Goal: Transaction & Acquisition: Purchase product/service

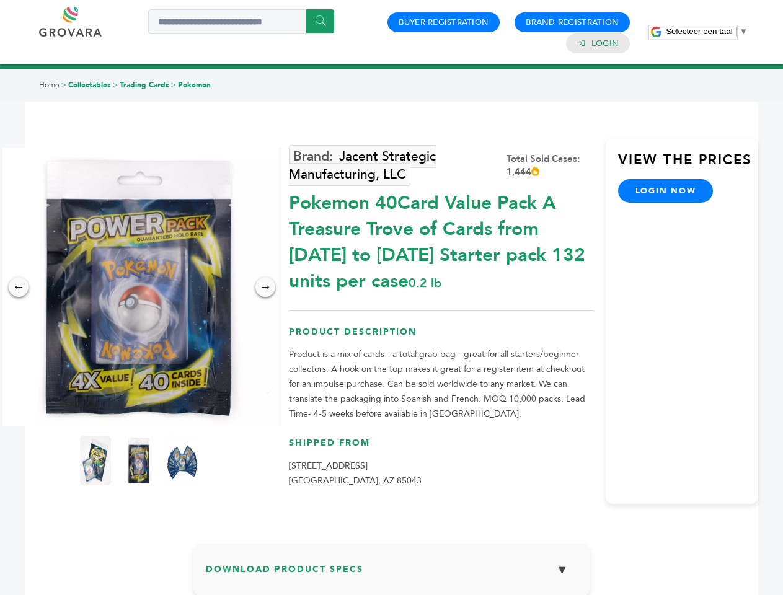
click at [707, 31] on span "Selecteer een taal" at bounding box center [699, 31] width 66 height 9
click at [139, 287] on img at bounding box center [138, 287] width 279 height 279
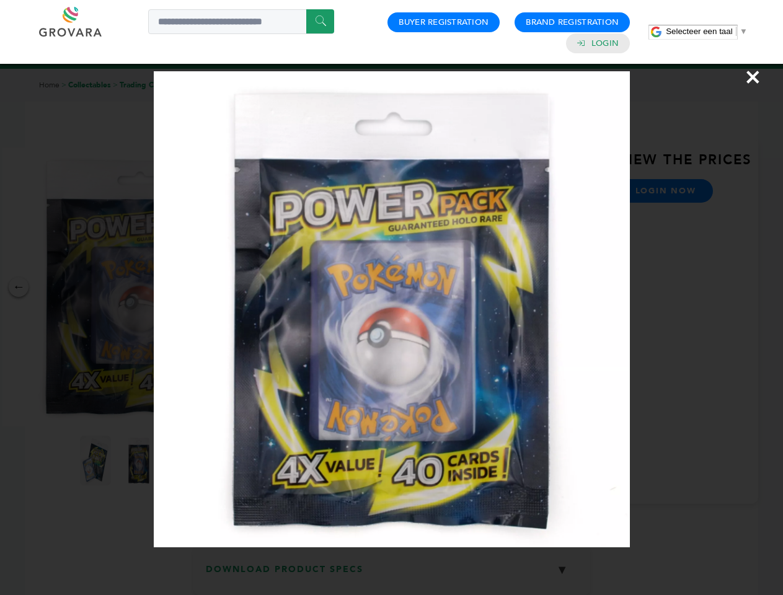
click at [19, 287] on div "×" at bounding box center [391, 297] width 783 height 595
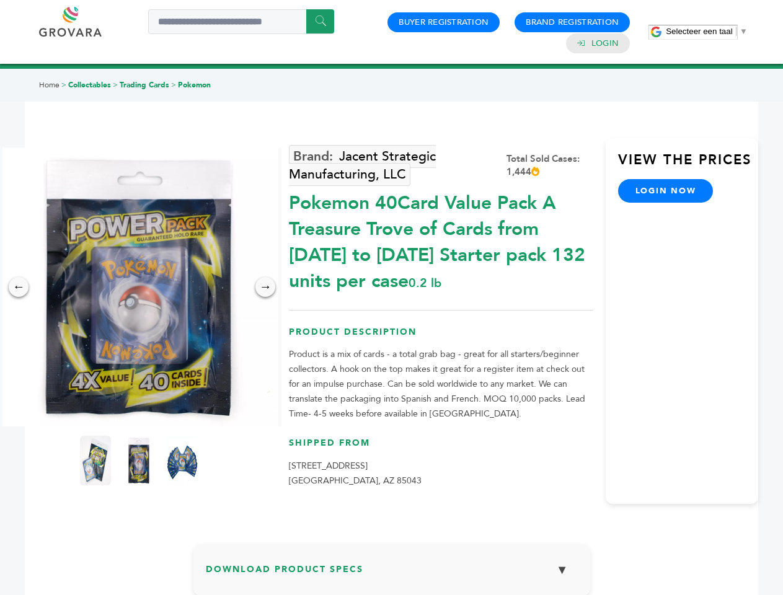
click at [265, 287] on div "→" at bounding box center [266, 287] width 20 height 20
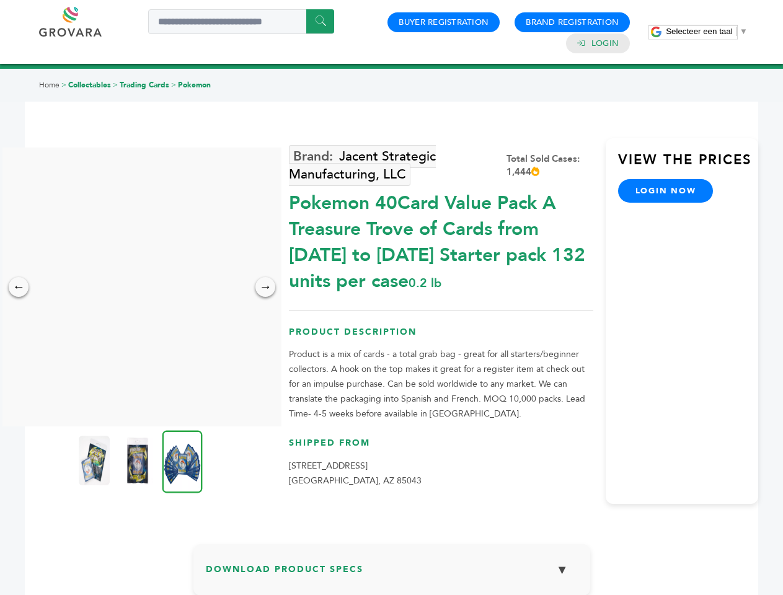
click at [96, 461] on img at bounding box center [94, 461] width 31 height 50
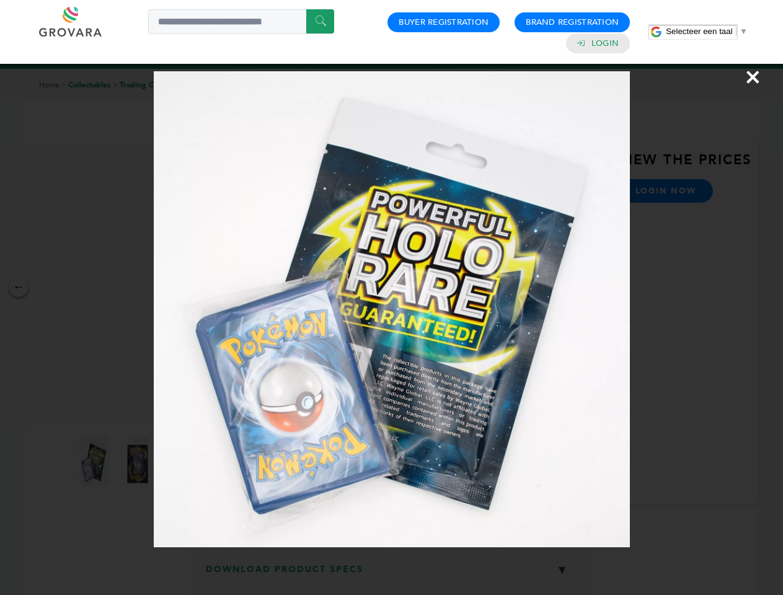
click at [139, 461] on div "×" at bounding box center [391, 297] width 783 height 595
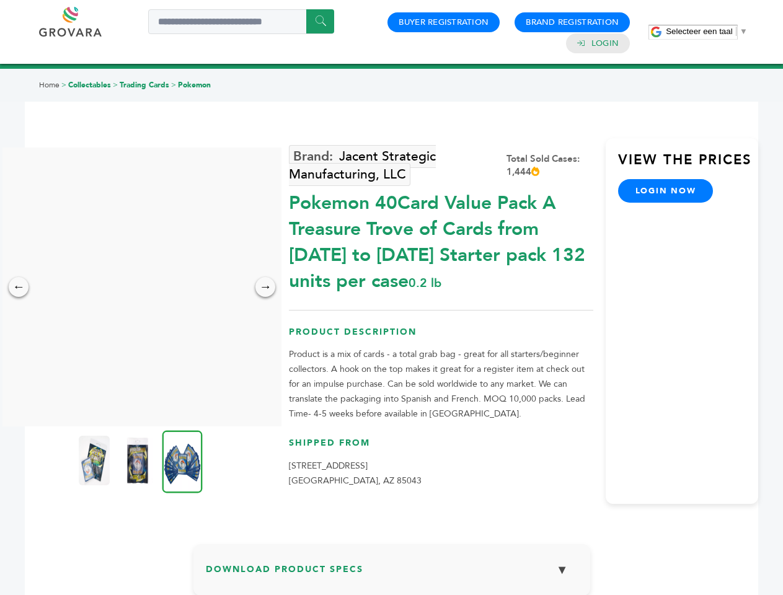
click at [182, 461] on img at bounding box center [182, 461] width 40 height 63
